Goal: Task Accomplishment & Management: Use online tool/utility

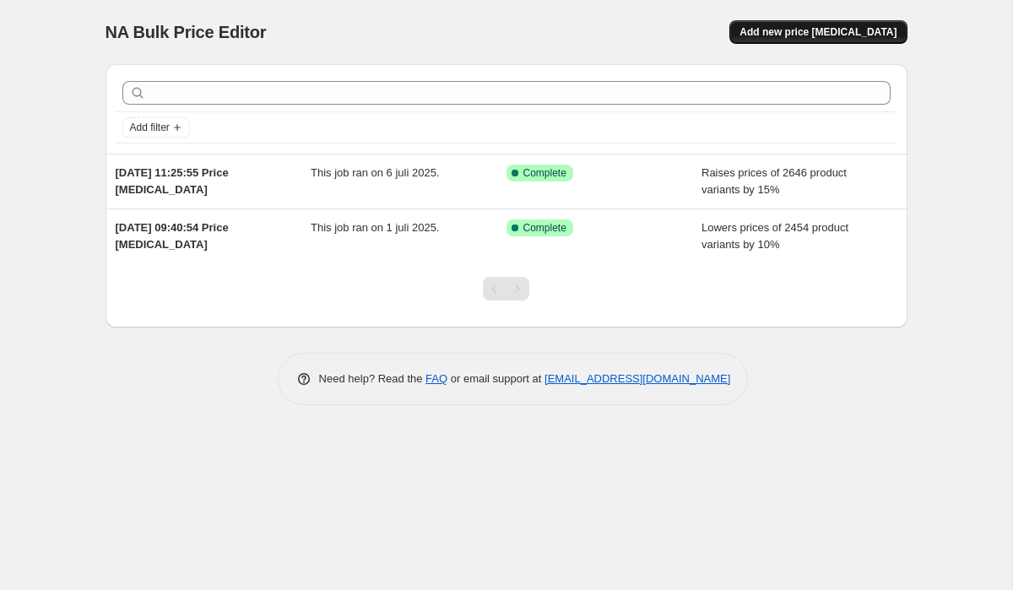
click at [827, 25] on span "Add new price [MEDICAL_DATA]" at bounding box center [818, 32] width 157 height 14
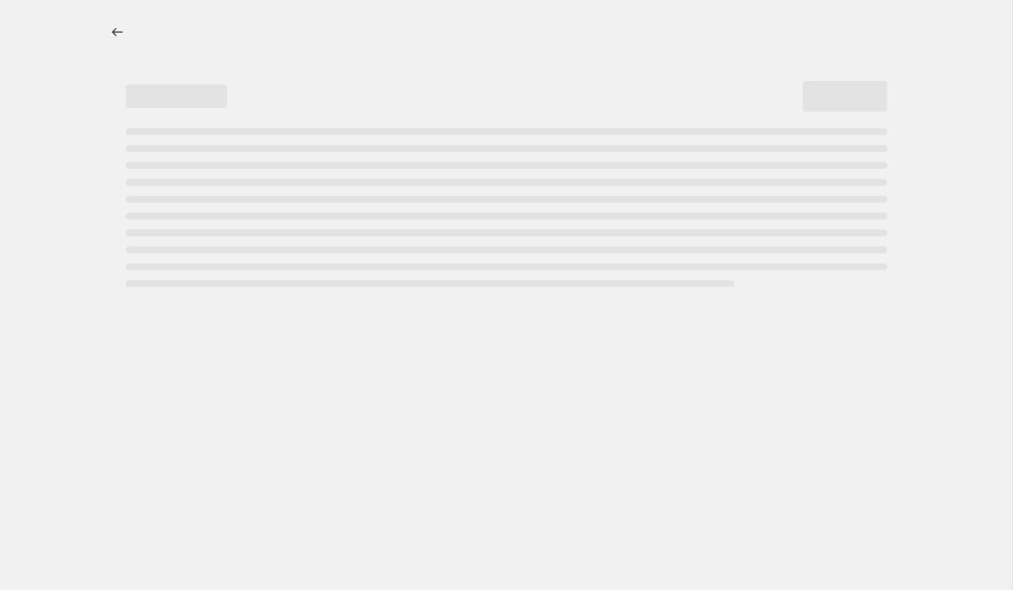
select select "percentage"
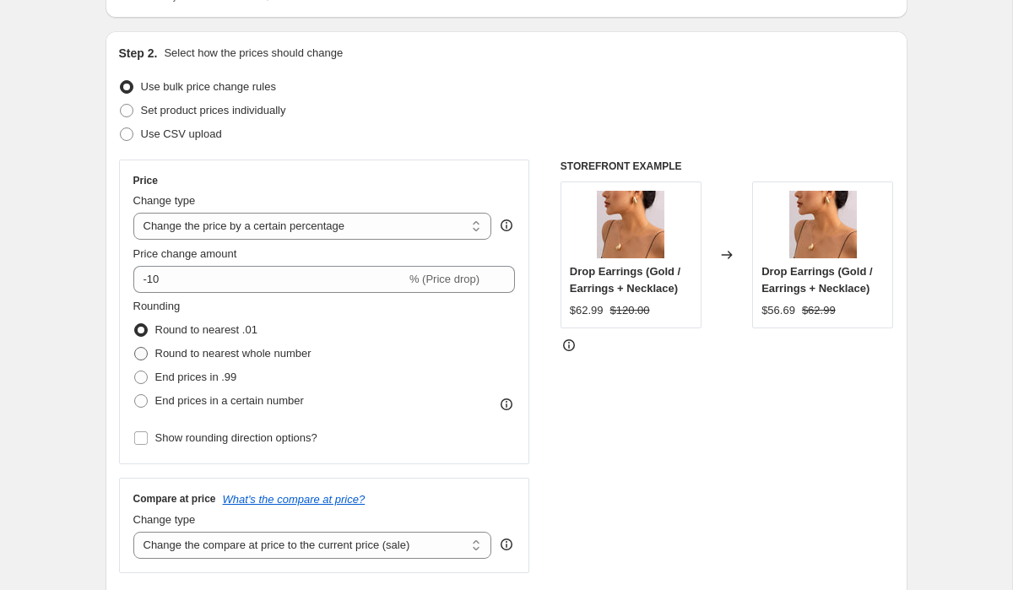
scroll to position [174, 0]
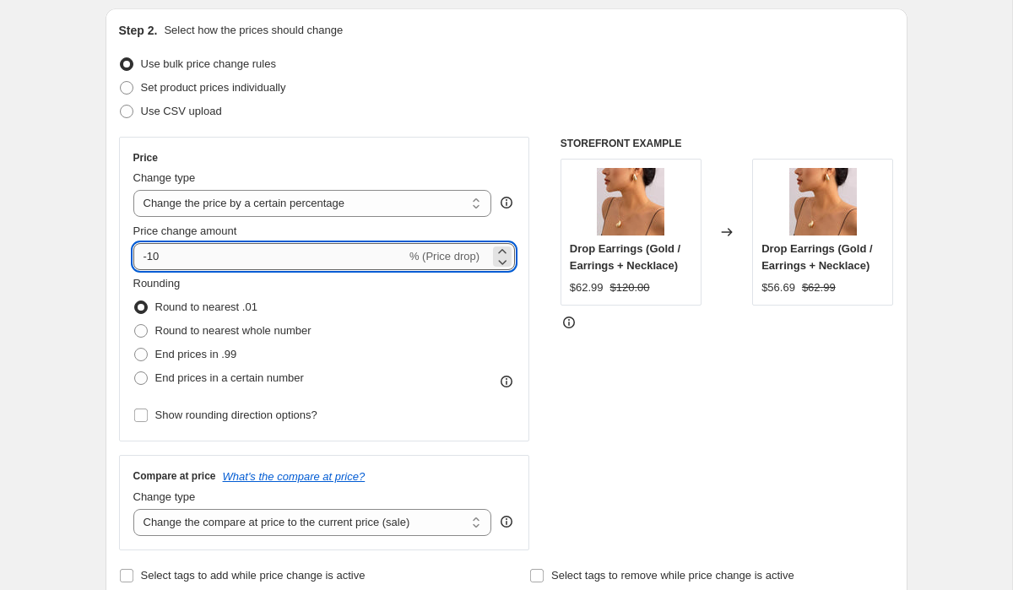
click at [204, 263] on input "-10" at bounding box center [269, 256] width 273 height 27
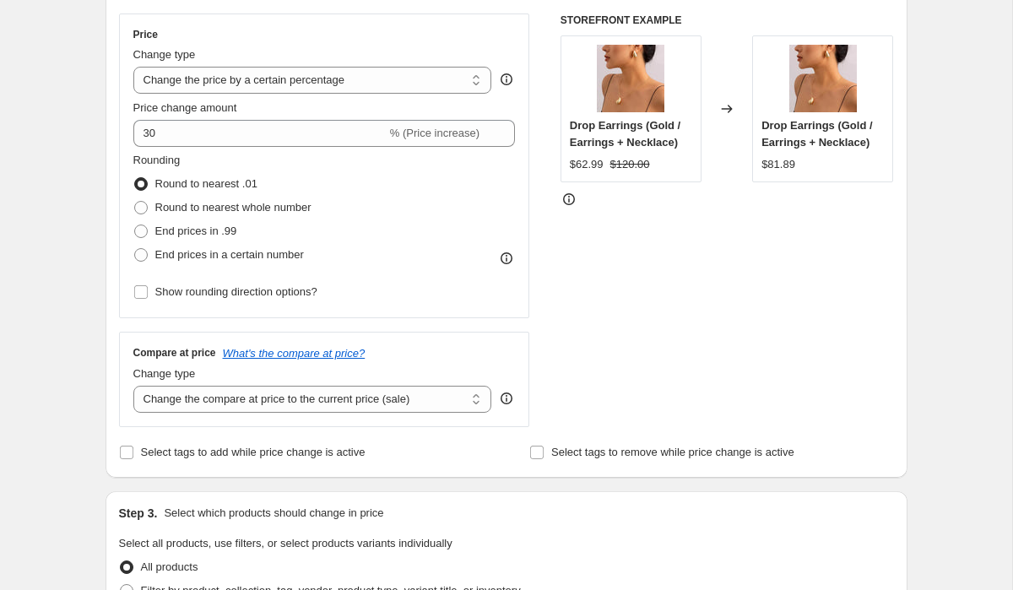
scroll to position [296, 0]
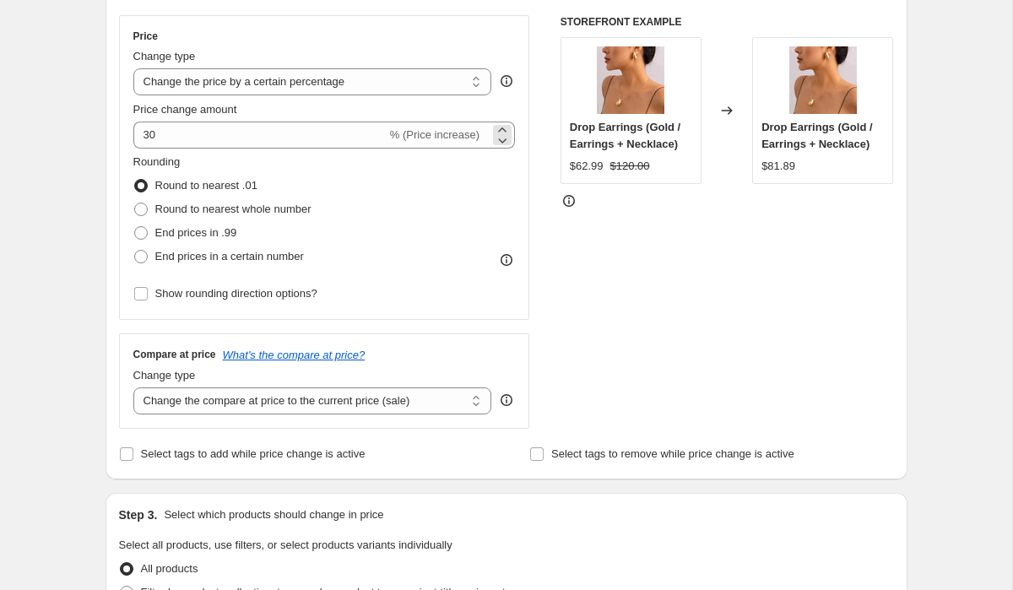
click at [457, 139] on span "% (Price increase)" at bounding box center [435, 134] width 90 height 13
click at [381, 82] on select "Change the price to a certain amount Change the price by a certain amount Chang…" at bounding box center [312, 81] width 359 height 27
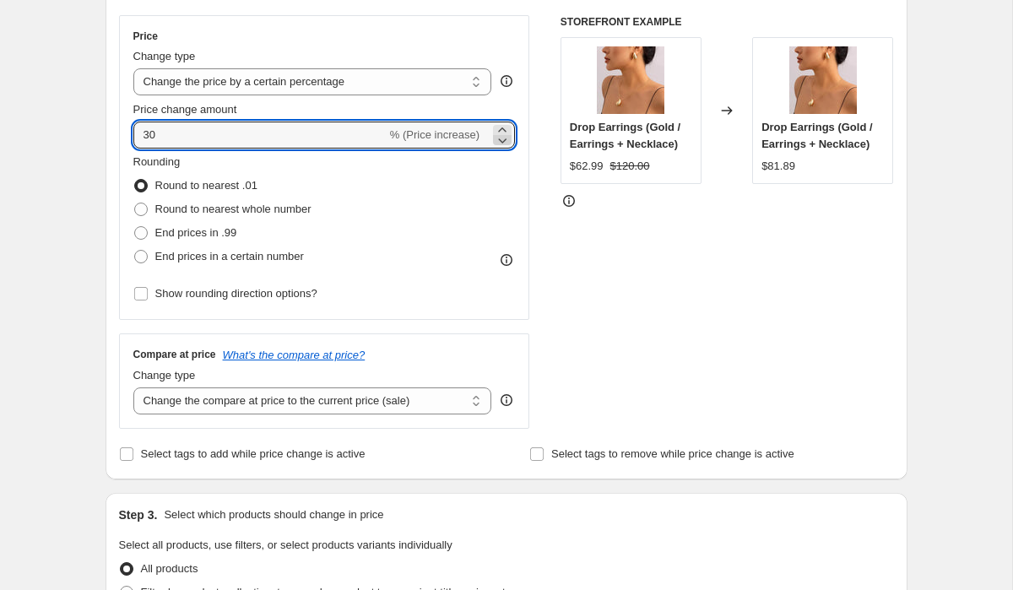
click at [503, 143] on icon at bounding box center [502, 140] width 17 height 17
type input "29"
click at [436, 127] on div "% (Price increase)" at bounding box center [435, 135] width 90 height 17
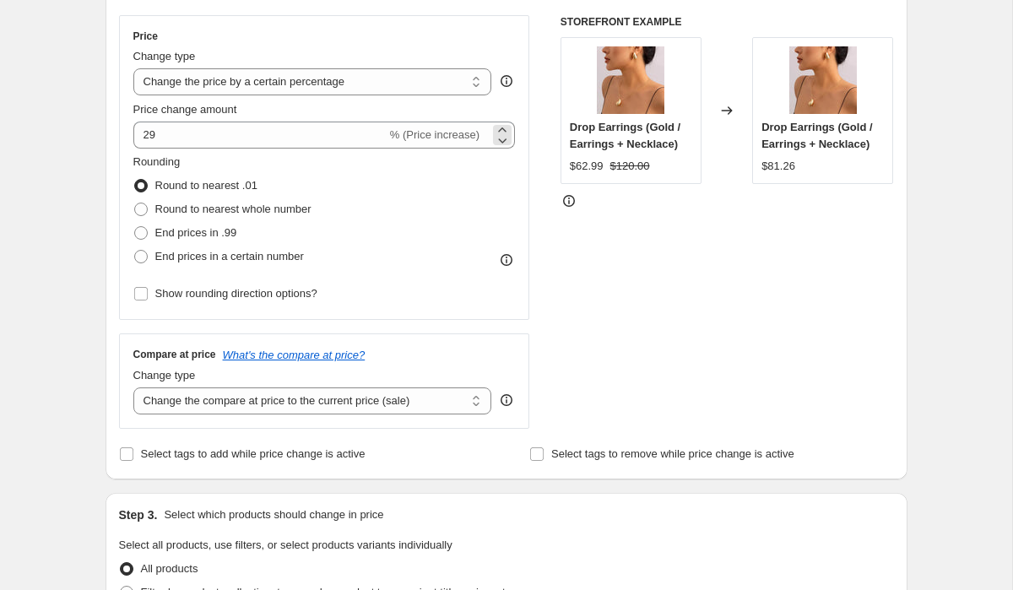
click at [435, 129] on span "% (Price increase)" at bounding box center [435, 134] width 90 height 13
click at [218, 82] on select "Change the price to a certain amount Change the price by a certain amount Chang…" at bounding box center [312, 81] width 359 height 27
click at [432, 92] on select "Change the price to a certain amount Change the price by a certain amount Chang…" at bounding box center [312, 81] width 359 height 27
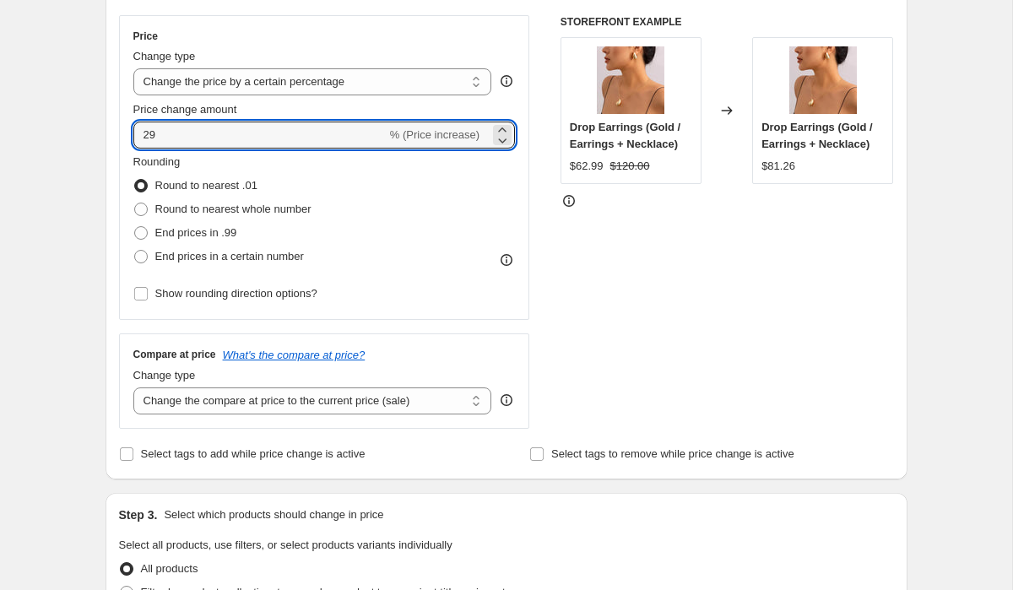
drag, startPoint x: 160, startPoint y: 134, endPoint x: 117, endPoint y: 138, distance: 42.4
click at [117, 139] on div "Step 2. Select how the prices should change Use bulk price change rules Set pro…" at bounding box center [507, 183] width 802 height 593
type input "-30"
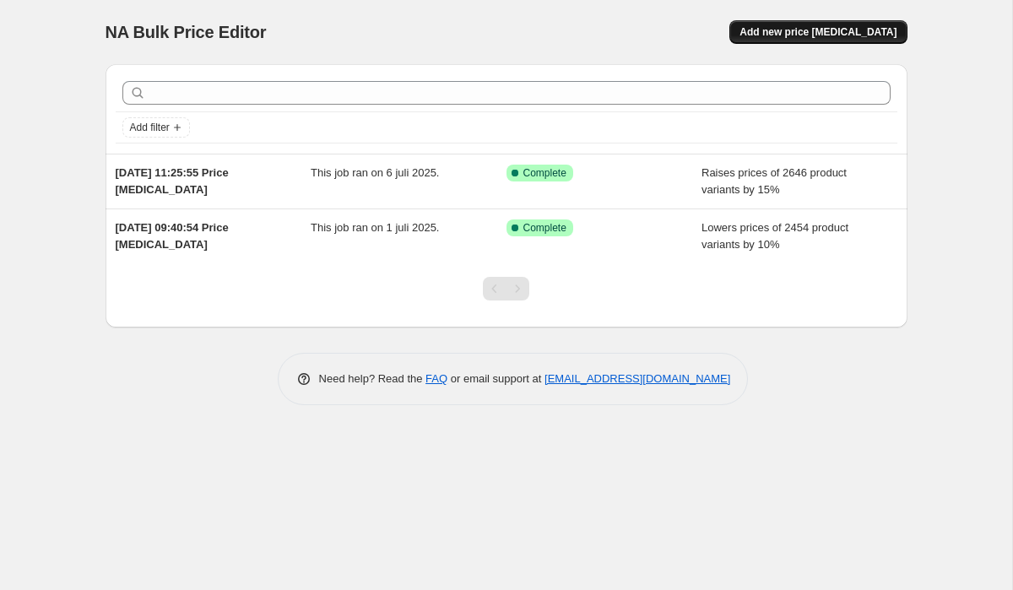
click at [791, 25] on span "Add new price [MEDICAL_DATA]" at bounding box center [818, 32] width 157 height 14
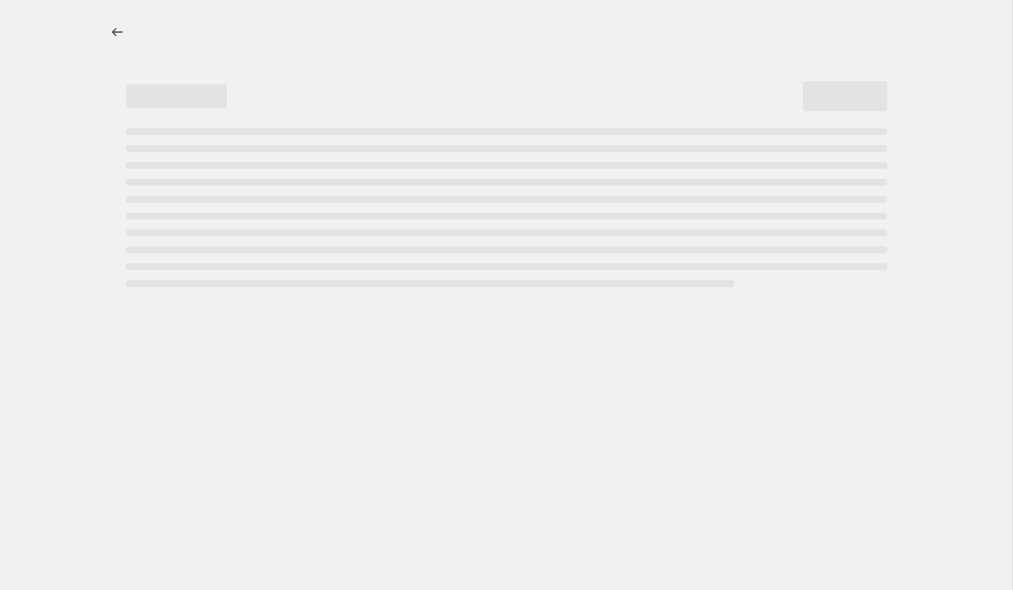
select select "percentage"
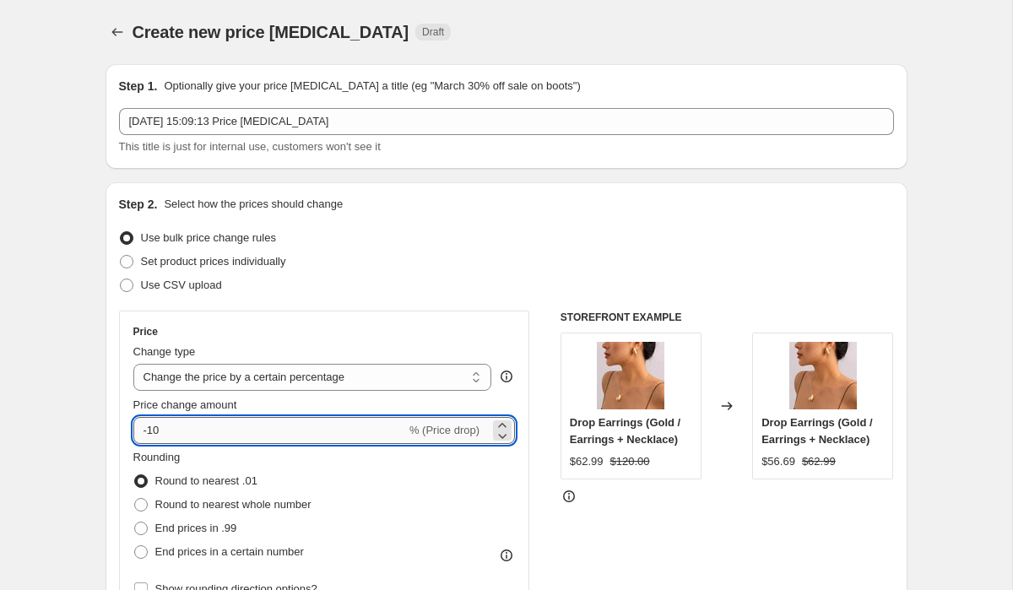
click at [191, 425] on input "-10" at bounding box center [269, 430] width 273 height 27
type input "-30"
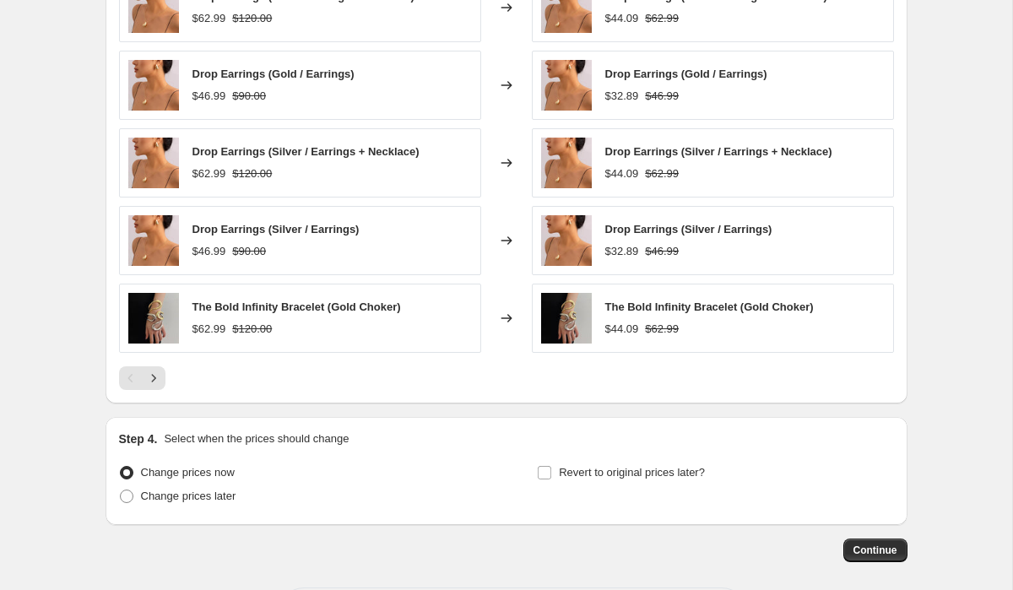
scroll to position [1098, 0]
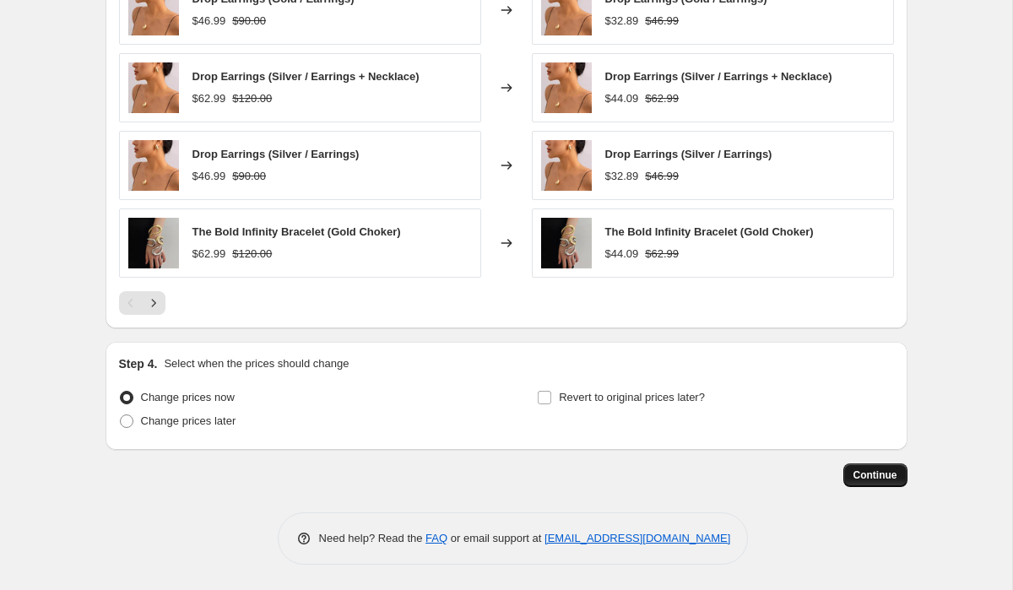
click at [872, 477] on span "Continue" at bounding box center [876, 476] width 44 height 14
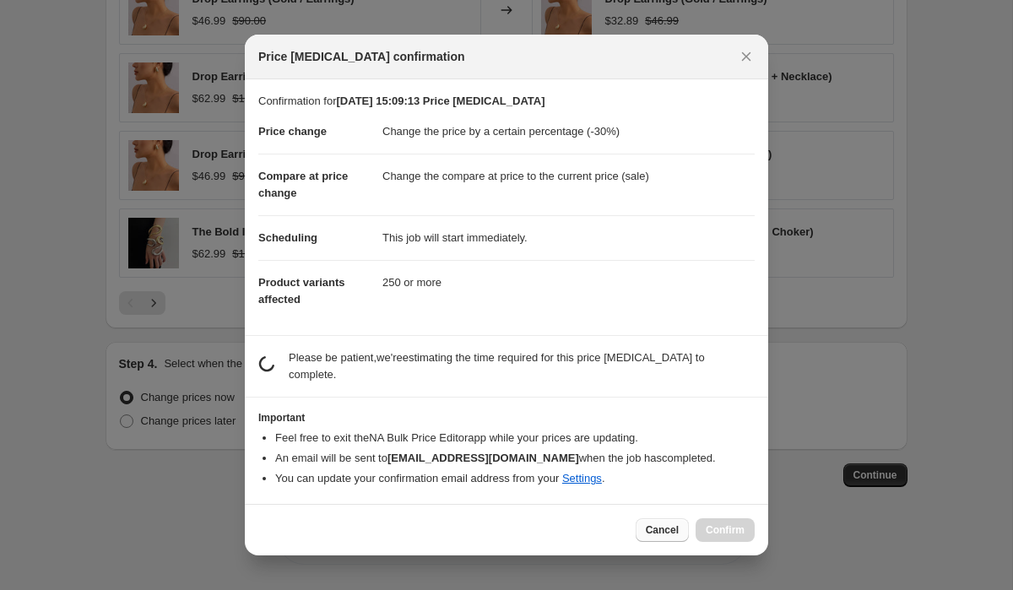
click at [656, 526] on span "Cancel" at bounding box center [662, 531] width 33 height 14
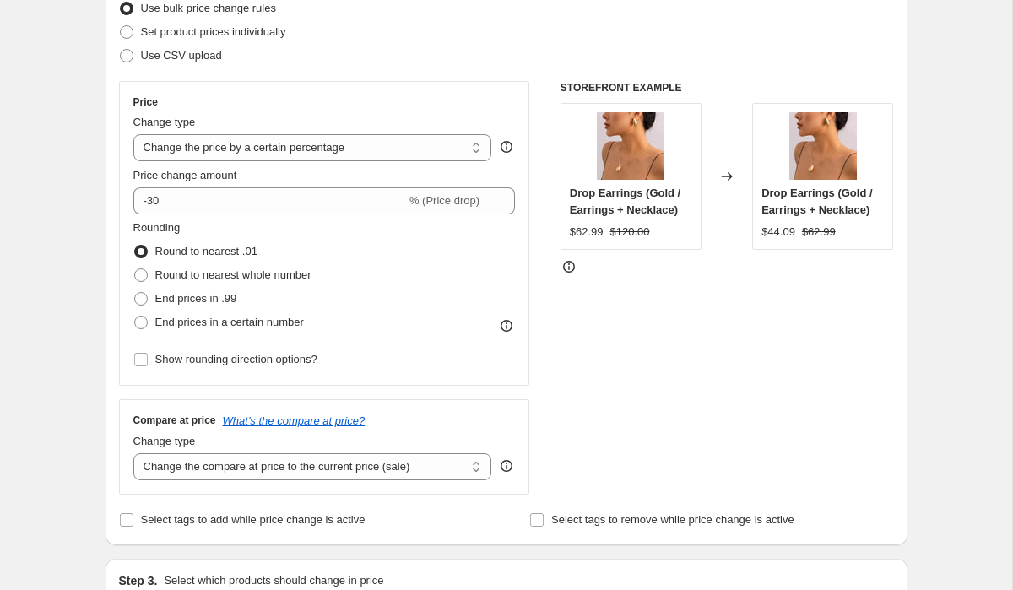
scroll to position [355, 0]
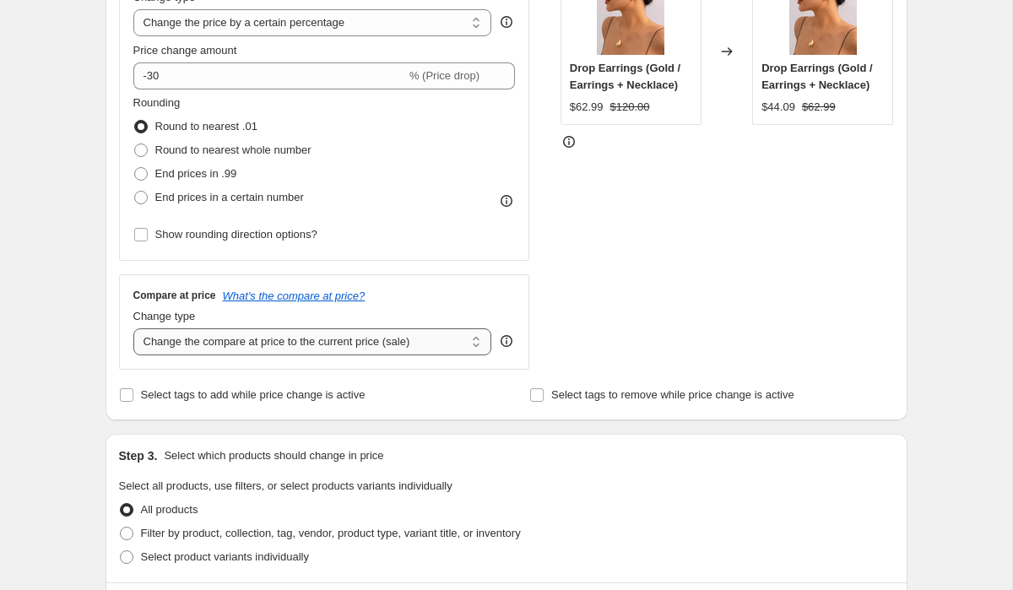
click at [392, 349] on select "Change the compare at price to the current price (sale) Change the compare at p…" at bounding box center [312, 342] width 359 height 27
select select "no_change"
click at [133, 329] on select "Change the compare at price to the current price (sale) Change the compare at p…" at bounding box center [312, 342] width 359 height 27
click at [76, 290] on div "Create new price [MEDICAL_DATA]. This page is ready Create new price [MEDICAL_D…" at bounding box center [506, 489] width 1013 height 1688
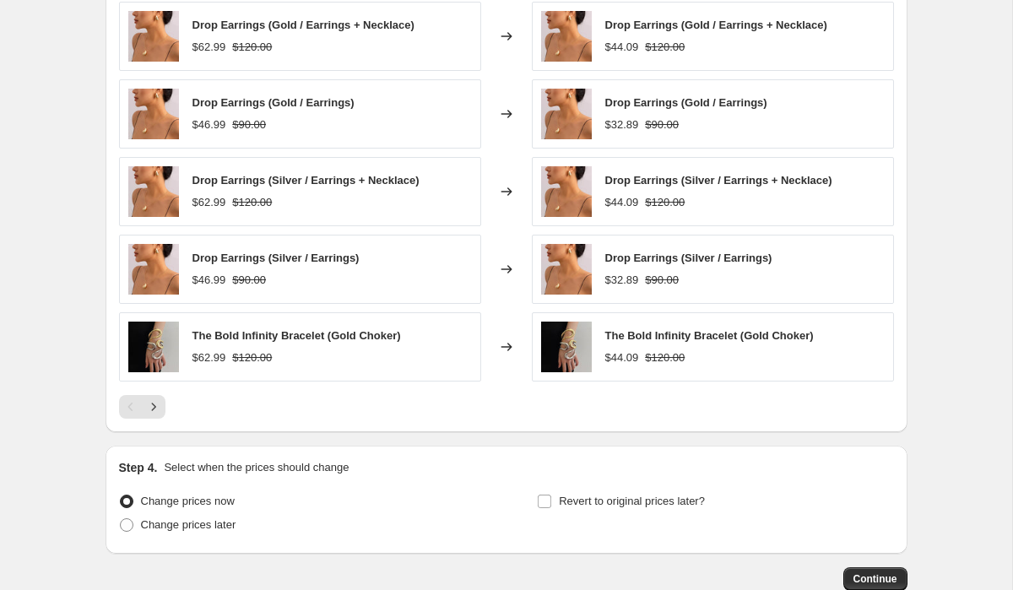
scroll to position [1098, 0]
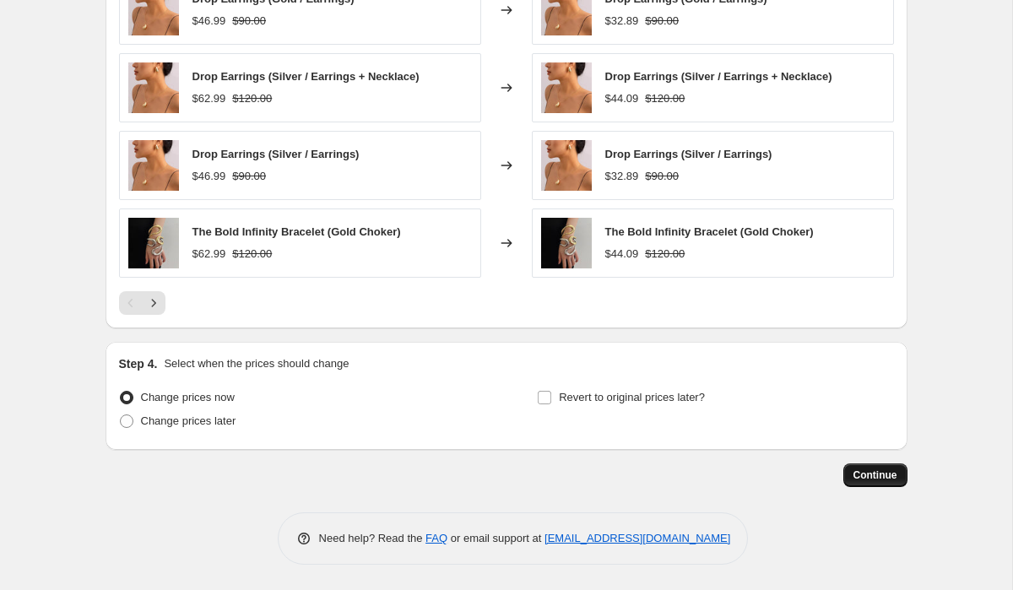
click at [875, 476] on span "Continue" at bounding box center [876, 476] width 44 height 14
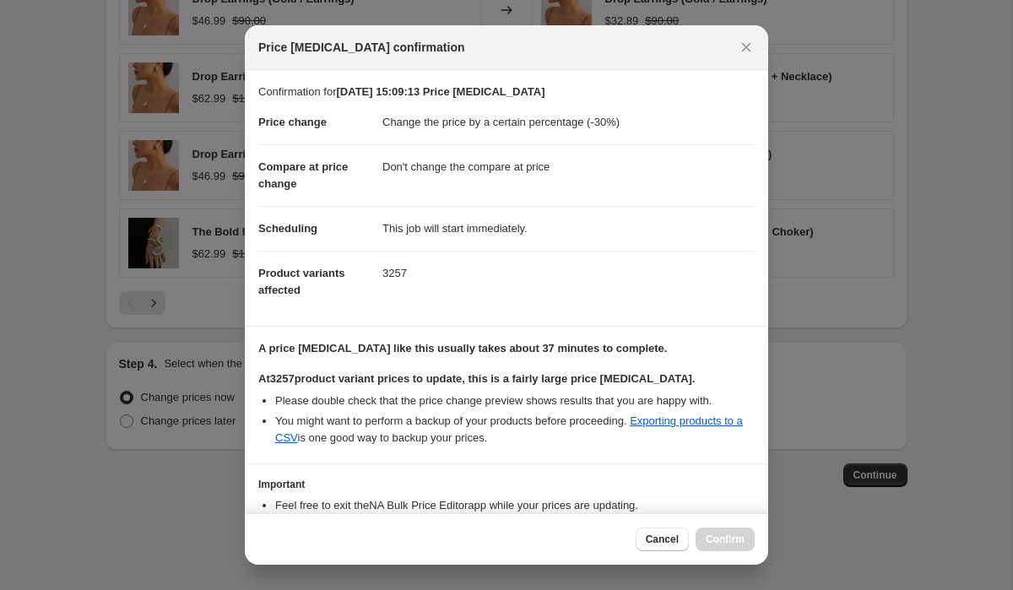
scroll to position [110, 0]
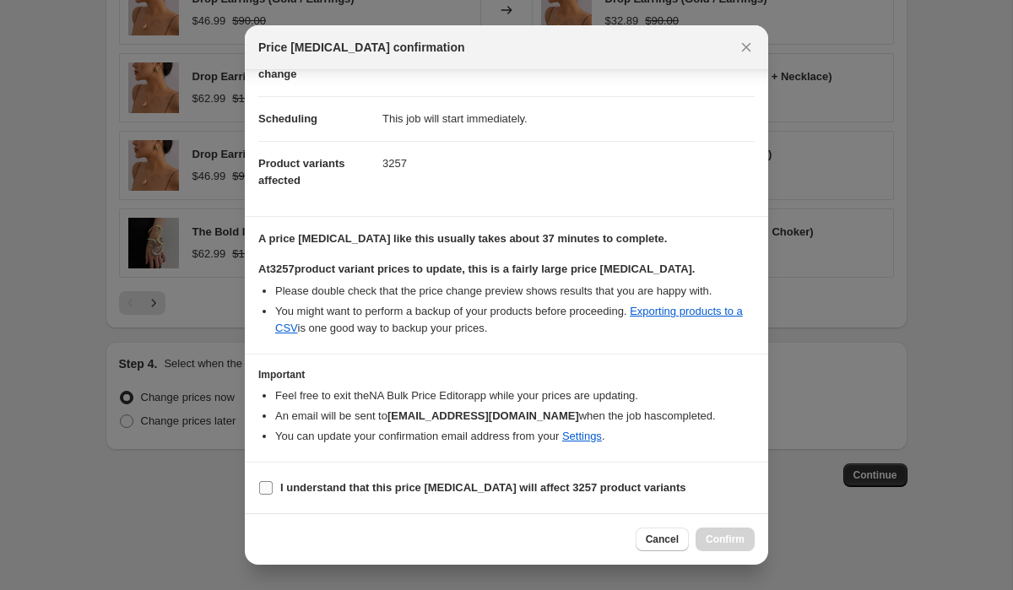
click at [459, 494] on span "I understand that this price [MEDICAL_DATA] will affect 3257 product variants" at bounding box center [483, 488] width 406 height 17
click at [273, 494] on input "I understand that this price [MEDICAL_DATA] will affect 3257 product variants" at bounding box center [266, 488] width 14 height 14
checkbox input "true"
click at [715, 536] on span "Confirm" at bounding box center [725, 540] width 39 height 14
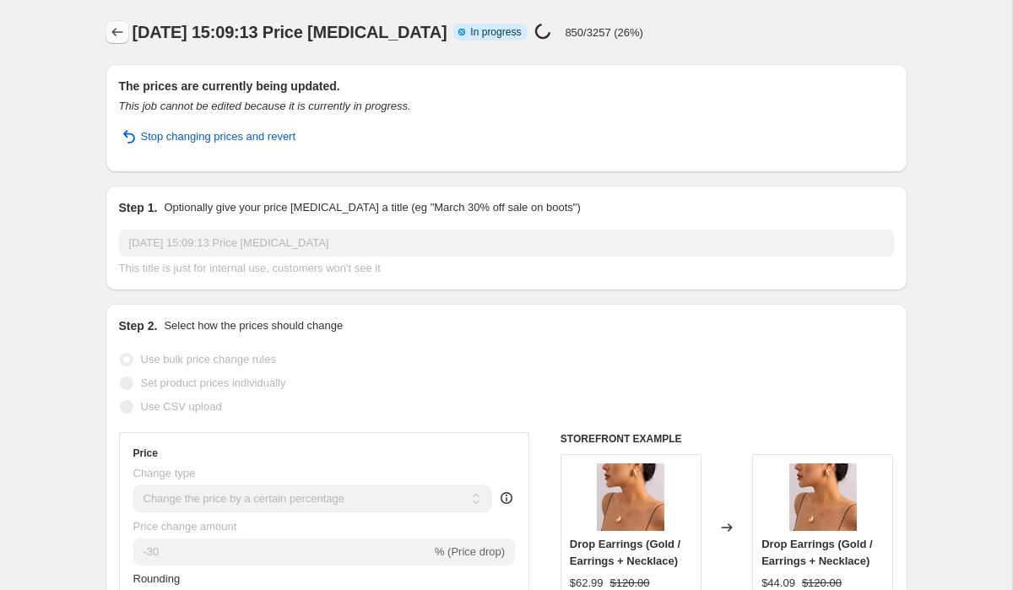
click at [128, 29] on button "Price change jobs" at bounding box center [118, 32] width 24 height 24
